Goal: Navigation & Orientation: Go to known website

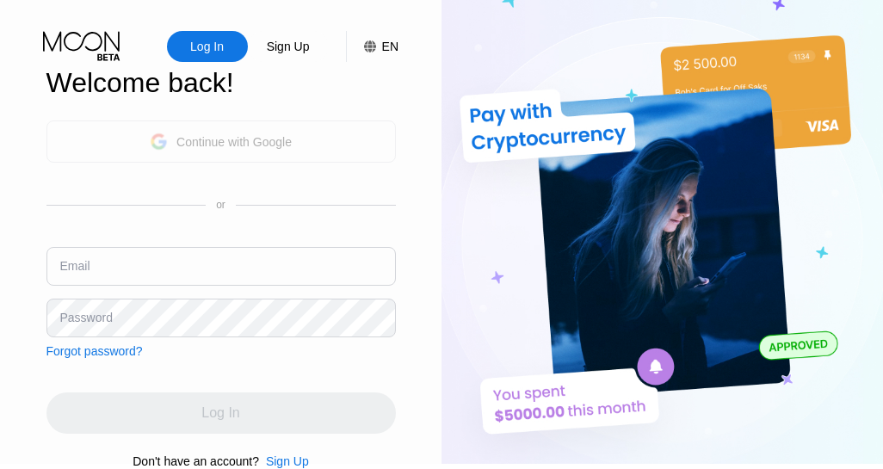
click at [260, 149] on div "Continue with Google" at bounding box center [233, 142] width 115 height 14
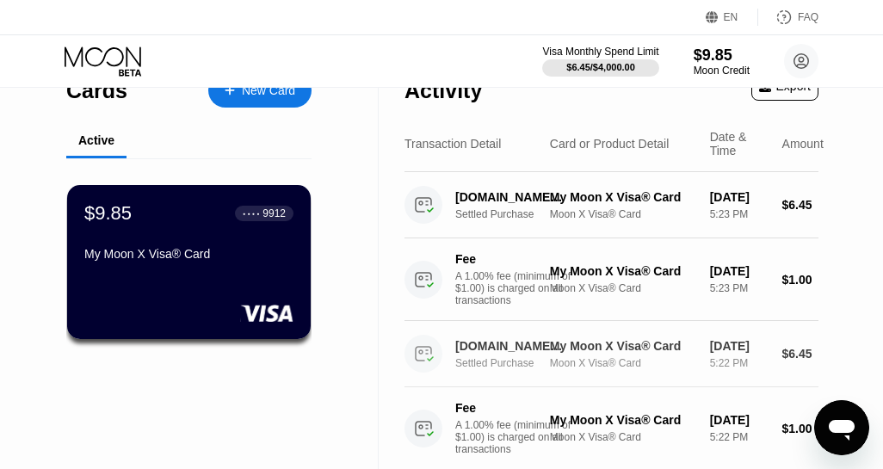
scroll to position [28, 0]
